Goal: Task Accomplishment & Management: Use online tool/utility

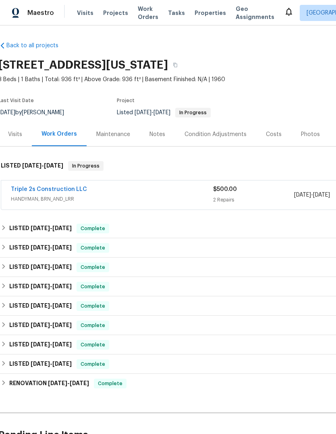
scroll to position [0, 2]
click at [114, 15] on span "Projects" at bounding box center [115, 13] width 25 height 8
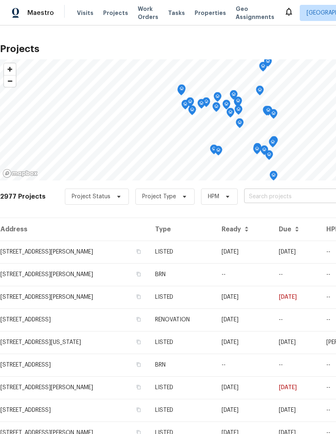
click at [280, 196] on input "text" at bounding box center [290, 196] width 92 height 13
type input "[PERSON_NAME]"
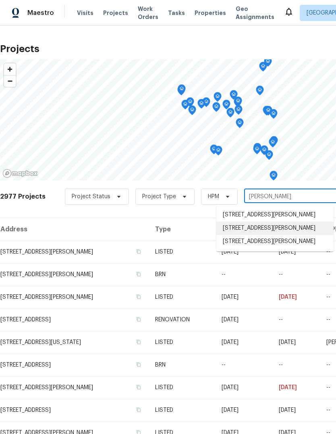
click at [306, 232] on li "[STREET_ADDRESS][PERSON_NAME]" at bounding box center [275, 227] width 117 height 13
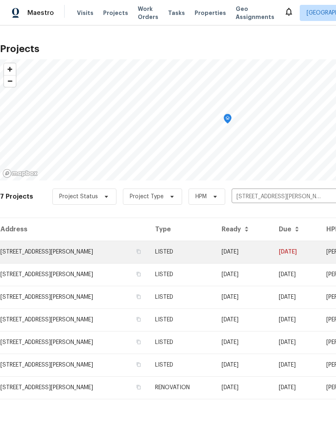
click at [29, 248] on td "[STREET_ADDRESS][PERSON_NAME]" at bounding box center [74, 251] width 149 height 23
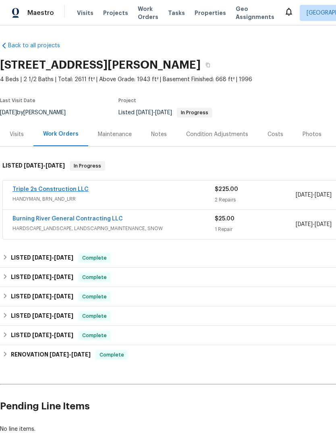
click at [27, 188] on link "Triple 2s Construction LLC" at bounding box center [51, 189] width 76 height 6
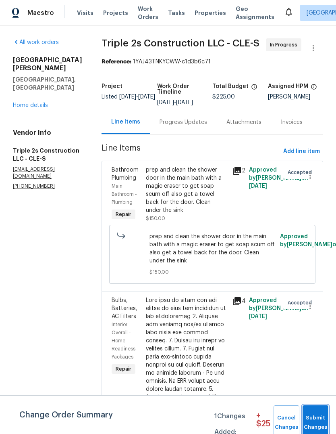
click at [320, 417] on span "Submit Changes" at bounding box center [316, 422] width 18 height 19
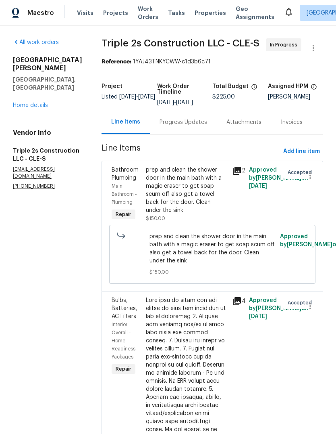
click at [194, 200] on div "prep and clean the shower door in the main bath with a magic eraser to get soap…" at bounding box center [186, 190] width 81 height 48
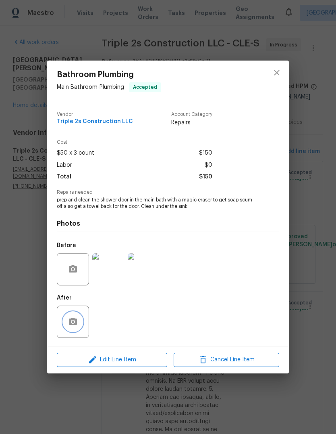
click at [76, 324] on icon "button" at bounding box center [73, 320] width 8 height 7
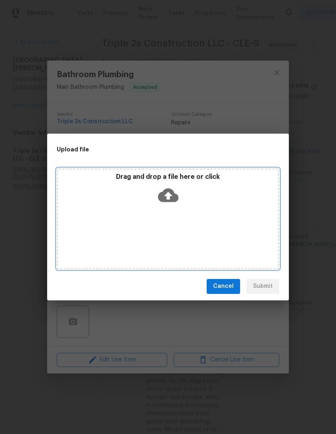
click at [173, 200] on icon at bounding box center [168, 195] width 21 height 14
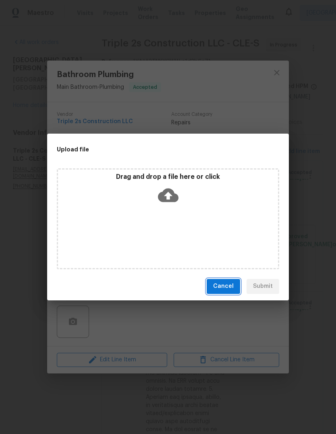
click at [224, 290] on span "Cancel" at bounding box center [223, 286] width 21 height 10
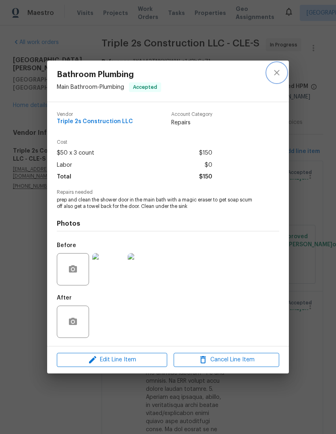
click at [279, 72] on icon "close" at bounding box center [277, 73] width 10 height 10
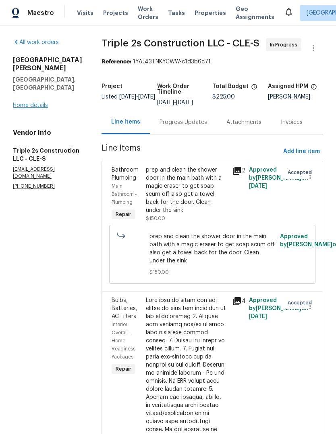
click at [36, 102] on link "Home details" at bounding box center [30, 105] width 35 height 6
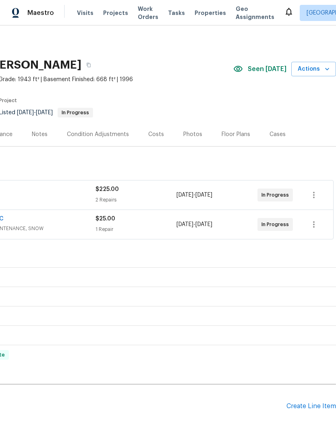
scroll to position [0, 119]
click at [319, 196] on icon "button" at bounding box center [314, 195] width 10 height 10
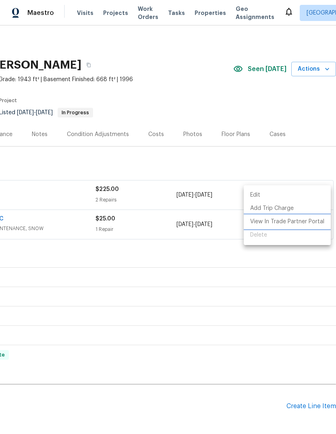
click at [298, 225] on li "View In Trade Partner Portal" at bounding box center [287, 221] width 87 height 13
click at [309, 223] on li "View In Trade Partner Portal" at bounding box center [287, 221] width 87 height 13
